Goal: Information Seeking & Learning: Learn about a topic

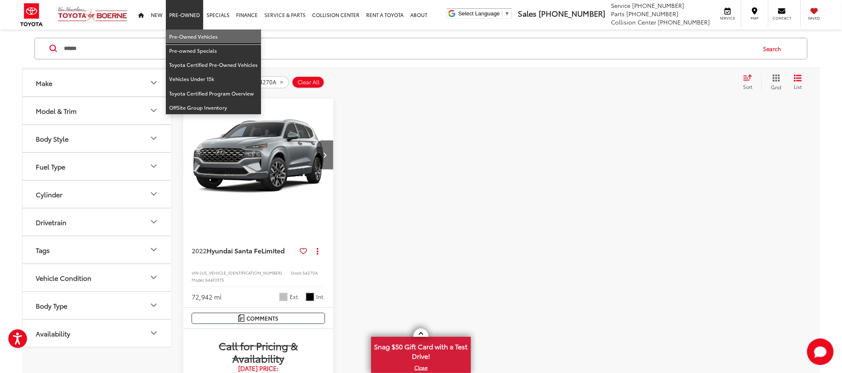
drag, startPoint x: 191, startPoint y: 35, endPoint x: 288, endPoint y: 4, distance: 101.6
click at [191, 35] on link "Pre-Owned Vehicles" at bounding box center [213, 36] width 95 height 14
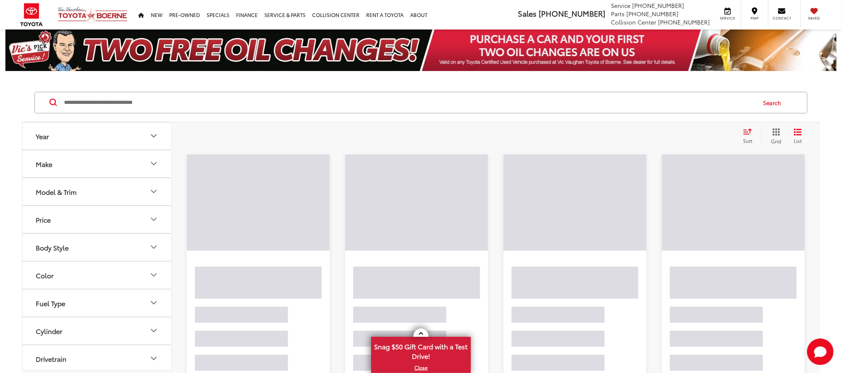
click at [375, 97] on input "Search by Make, Model, or Keyword" at bounding box center [409, 103] width 692 height 20
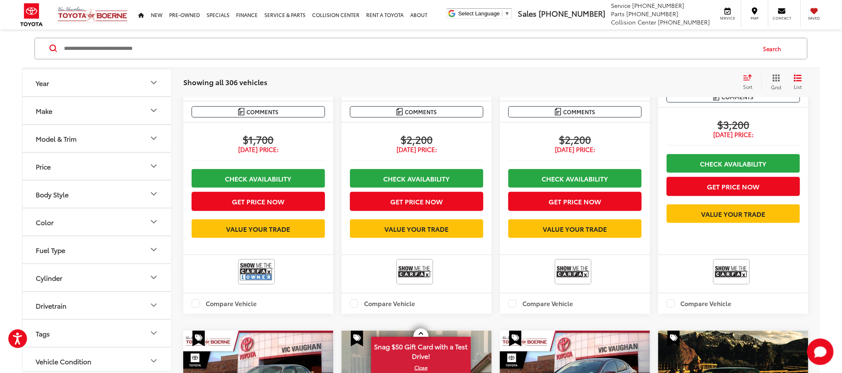
scroll to position [436, 0]
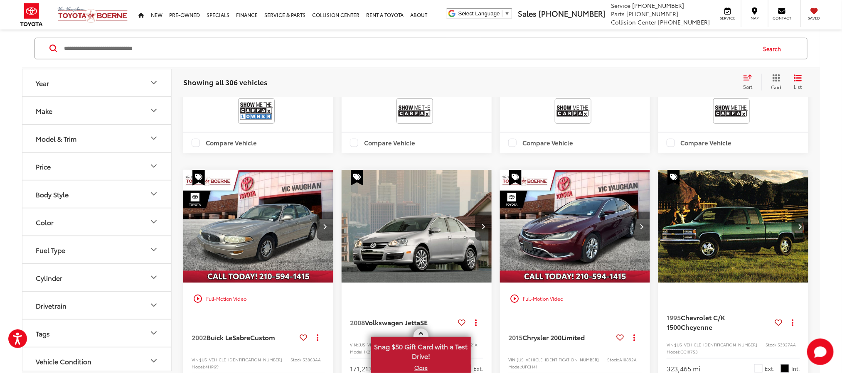
click at [421, 333] on span at bounding box center [420, 334] width 5 height 5
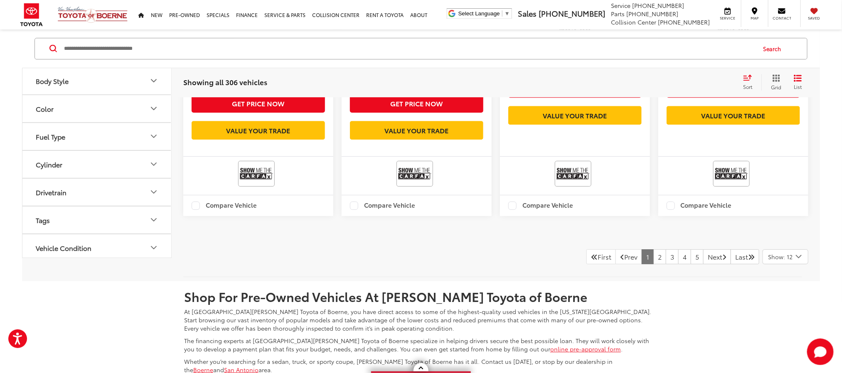
scroll to position [1371, 0]
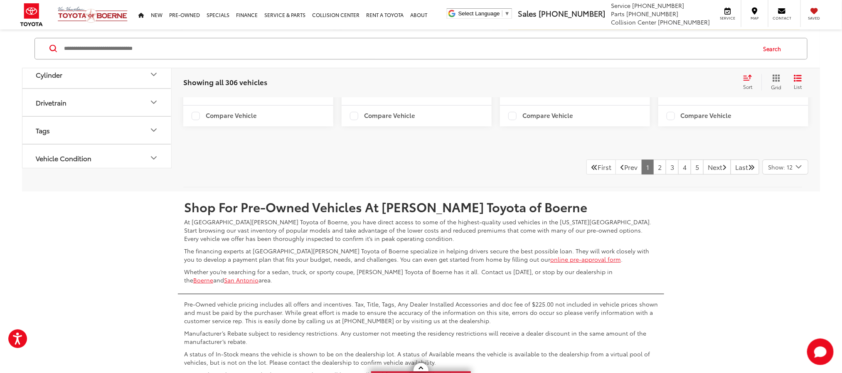
click at [794, 168] on icon "Select number of vehicles per page" at bounding box center [799, 167] width 10 height 10
click at [783, 235] on button "Show: 96" at bounding box center [785, 229] width 45 height 15
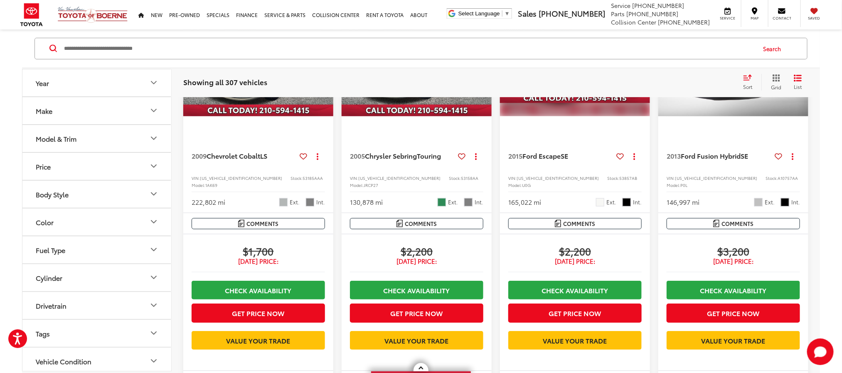
scroll to position [54, 0]
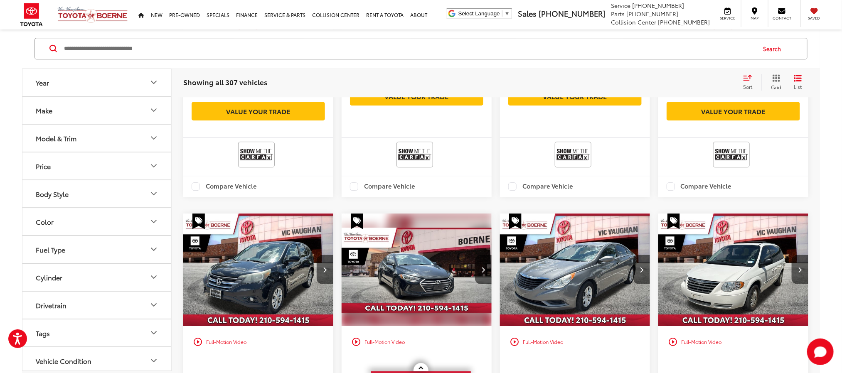
scroll to position [1425, 0]
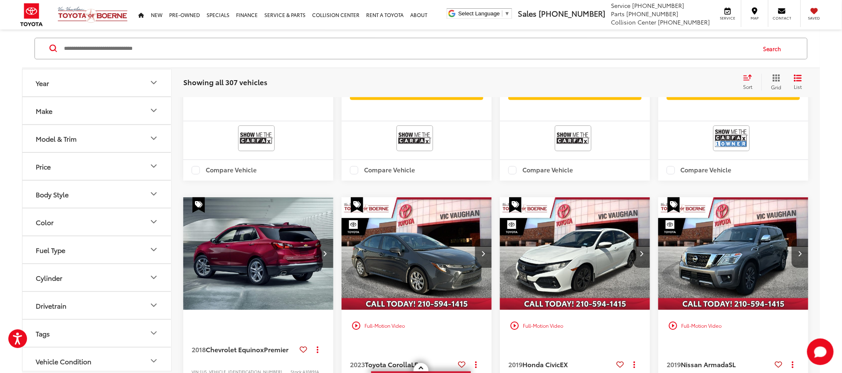
scroll to position [3793, 0]
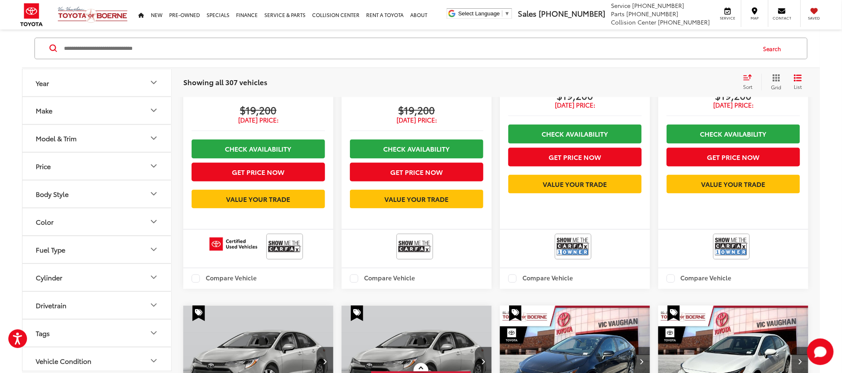
scroll to position [5975, 0]
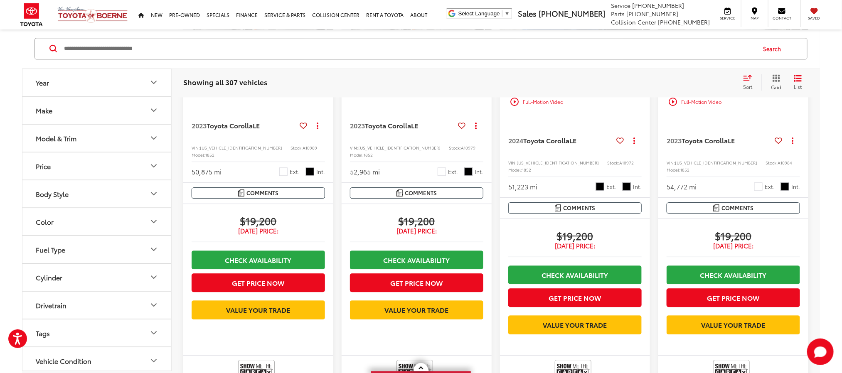
scroll to position [6162, 0]
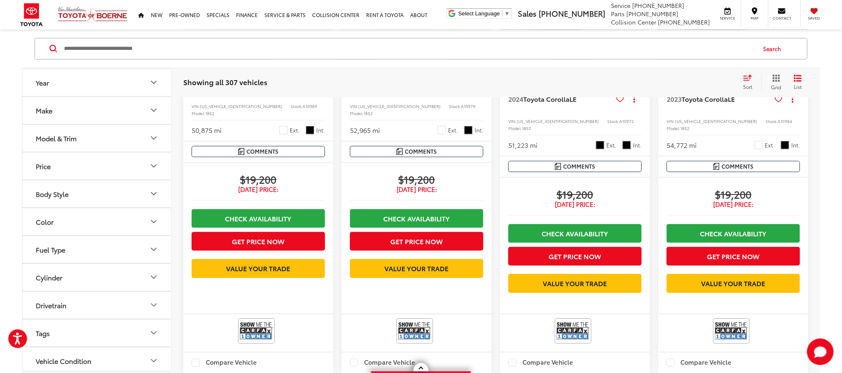
click at [362, 49] on input "Search by Make, Model, or Keyword" at bounding box center [409, 49] width 692 height 20
type input "*"
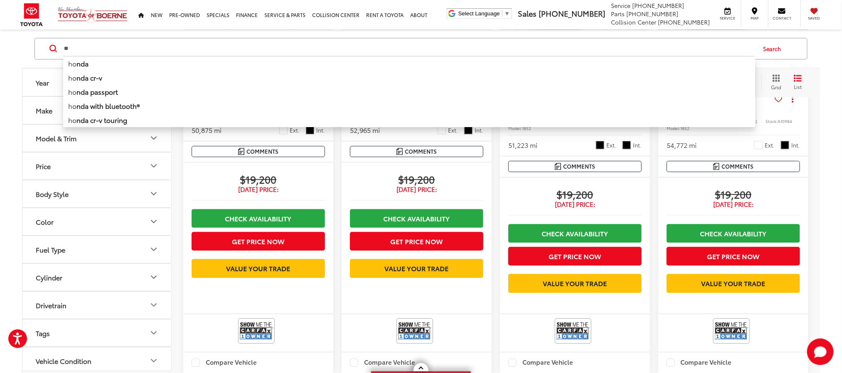
type input "*"
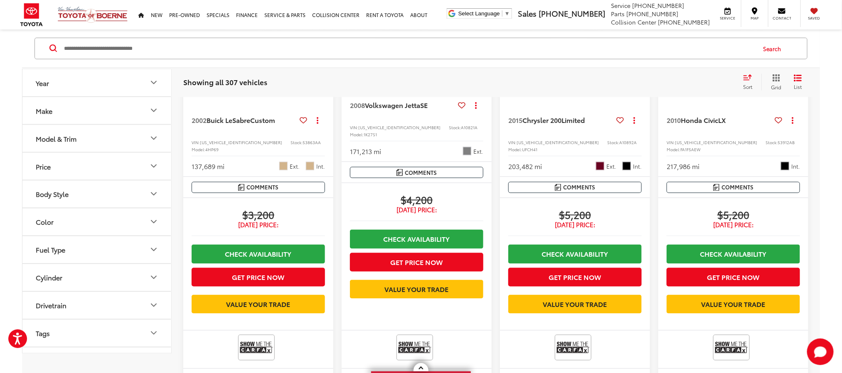
scroll to position [0, 0]
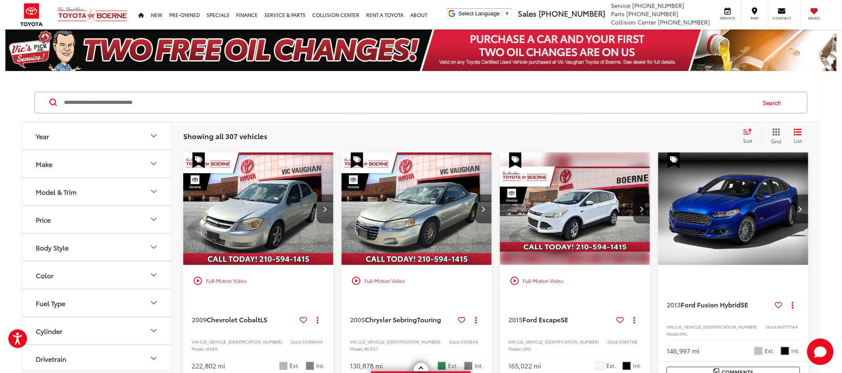
click at [520, 103] on input "Search by Make, Model, or Keyword" at bounding box center [409, 103] width 692 height 20
click at [416, 103] on input "Search by Make, Model, or Keyword" at bounding box center [409, 103] width 692 height 20
click at [561, 100] on input "Search by Make, Model, or Keyword" at bounding box center [409, 103] width 692 height 20
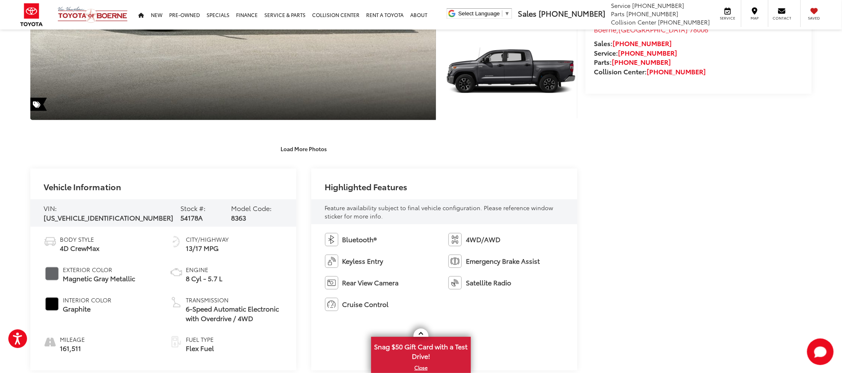
click at [180, 213] on span "54178A" at bounding box center [191, 218] width 22 height 10
copy span "54178A"
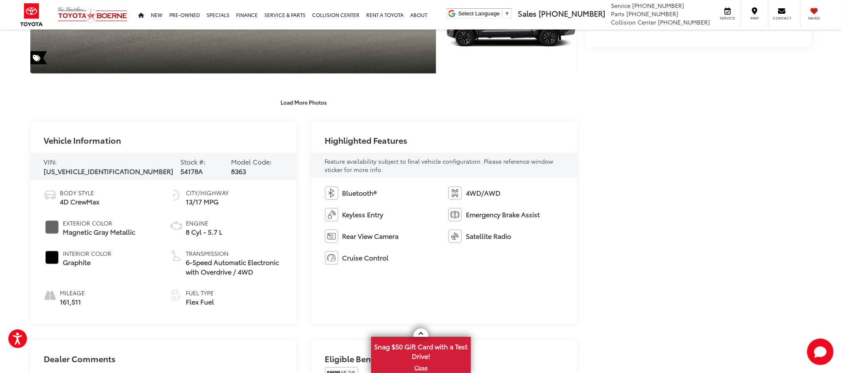
scroll to position [312, 0]
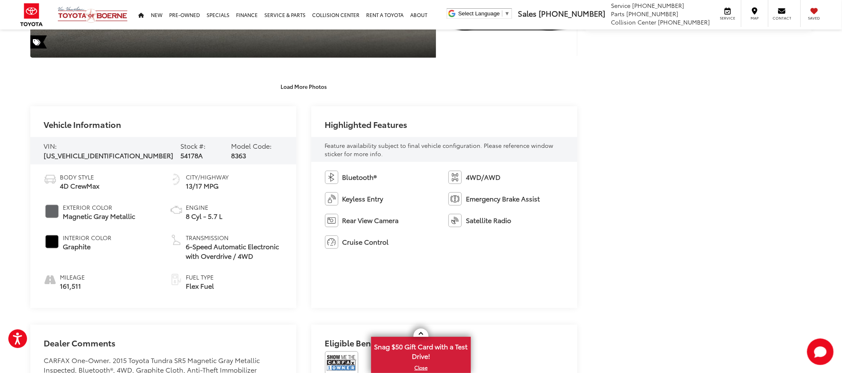
click at [299, 151] on div "Vehicle Information VIN: 5TFDW5F17FX437197 Stock #: 54178A Model Code: 8363 Bod…" at bounding box center [303, 207] width 547 height 202
